Goal: Information Seeking & Learning: Learn about a topic

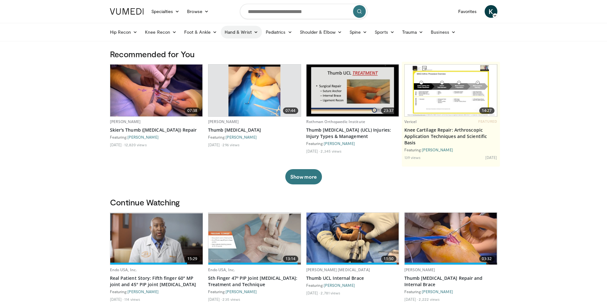
click at [240, 34] on link "Hand & Wrist" at bounding box center [241, 32] width 41 height 13
click at [237, 47] on link "Hand" at bounding box center [259, 47] width 76 height 10
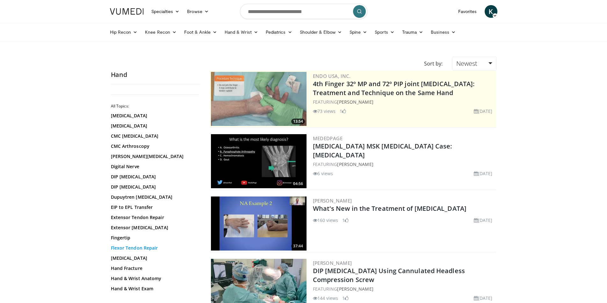
click at [150, 246] on link "Flexor Tendon Repair" at bounding box center [154, 248] width 86 height 6
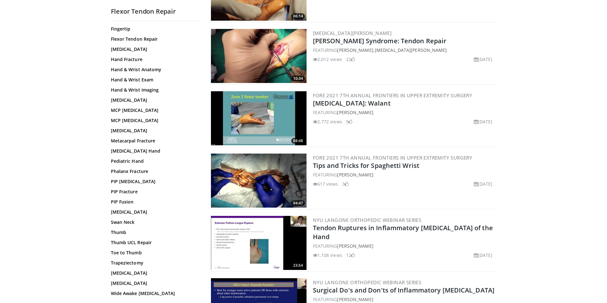
scroll to position [478, 0]
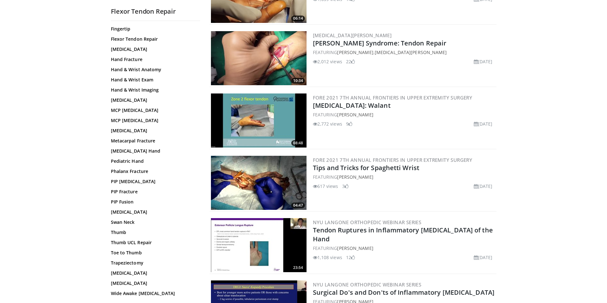
click at [259, 114] on img at bounding box center [259, 121] width 96 height 54
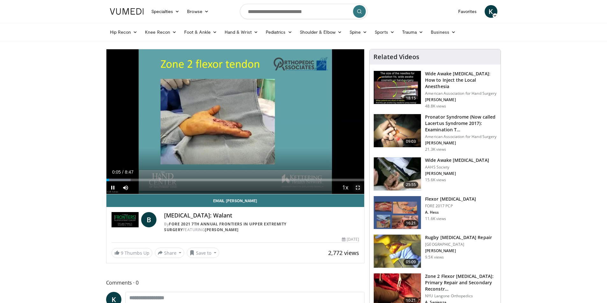
click at [357, 188] on span "Video Player" at bounding box center [357, 188] width 13 height 13
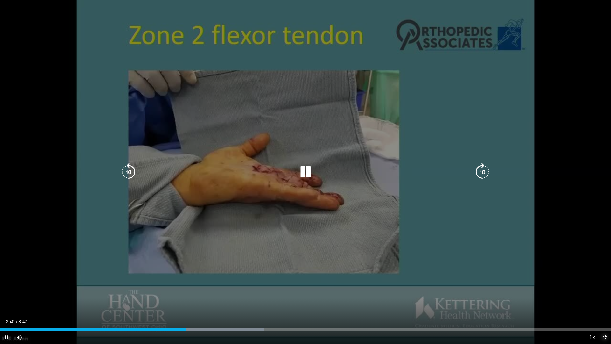
click at [606, 303] on video-js "**********" at bounding box center [305, 172] width 611 height 344
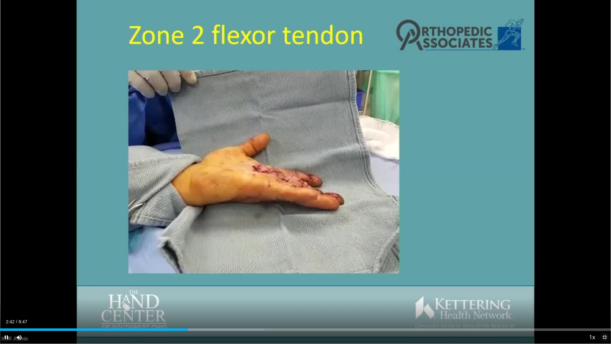
click at [604, 303] on span "Video Player" at bounding box center [605, 337] width 13 height 13
